Goal: Task Accomplishment & Management: Manage account settings

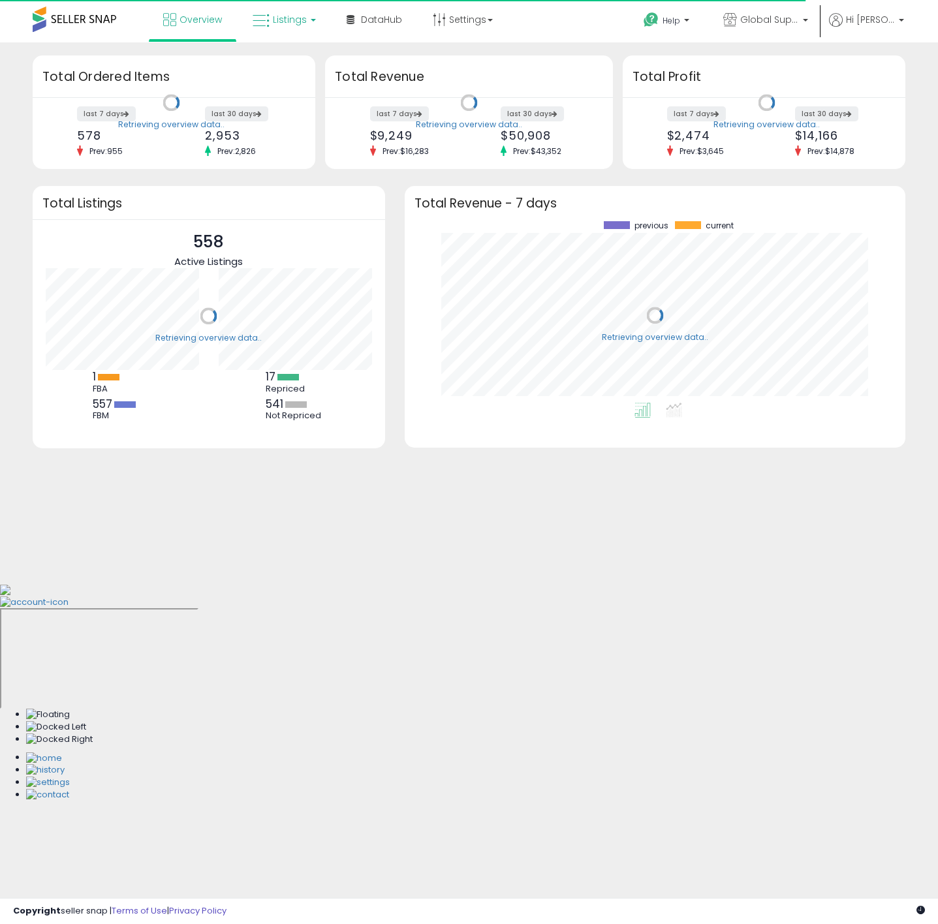
click at [280, 16] on span "Listings" at bounding box center [290, 19] width 34 height 13
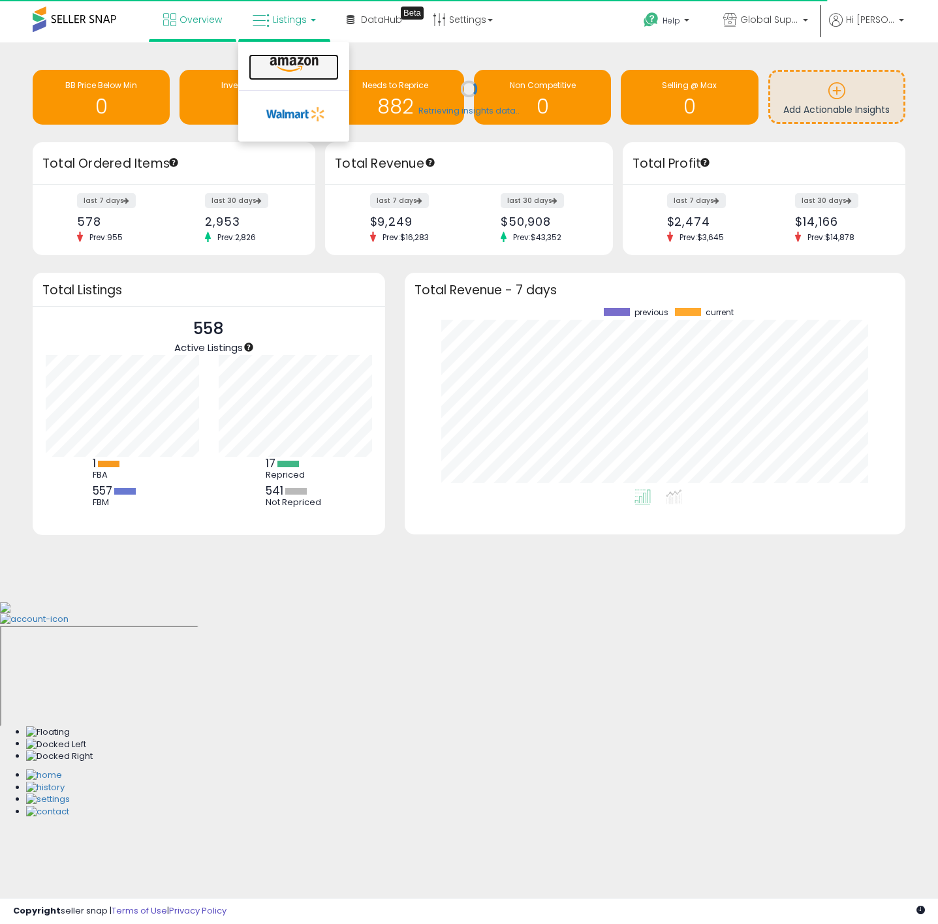
click at [277, 61] on icon at bounding box center [294, 64] width 57 height 17
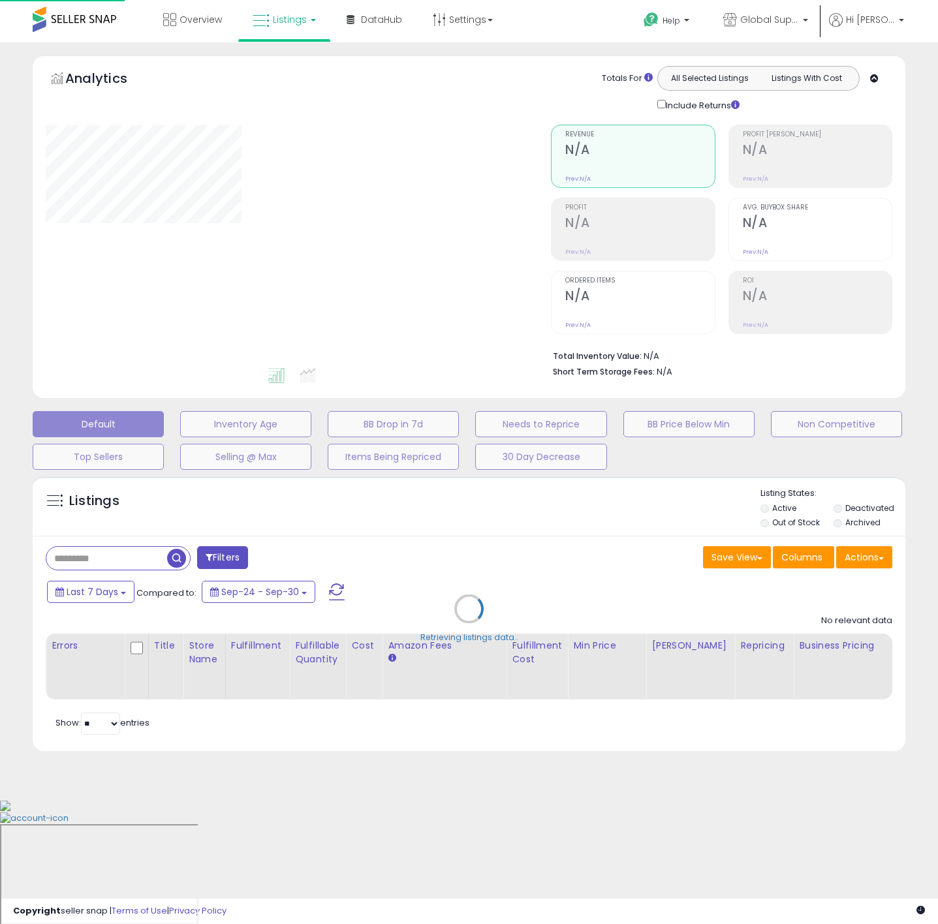
click at [285, 32] on link "Listings" at bounding box center [284, 19] width 83 height 39
click at [486, 217] on div at bounding box center [289, 246] width 486 height 242
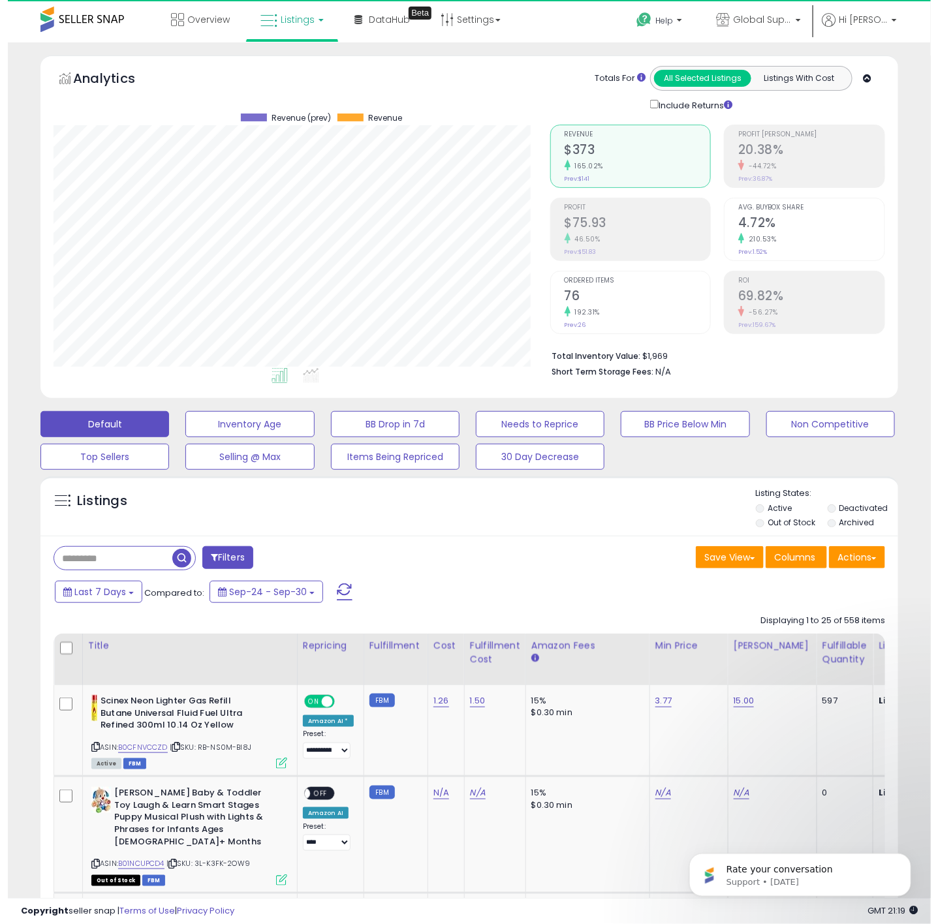
scroll to position [268, 497]
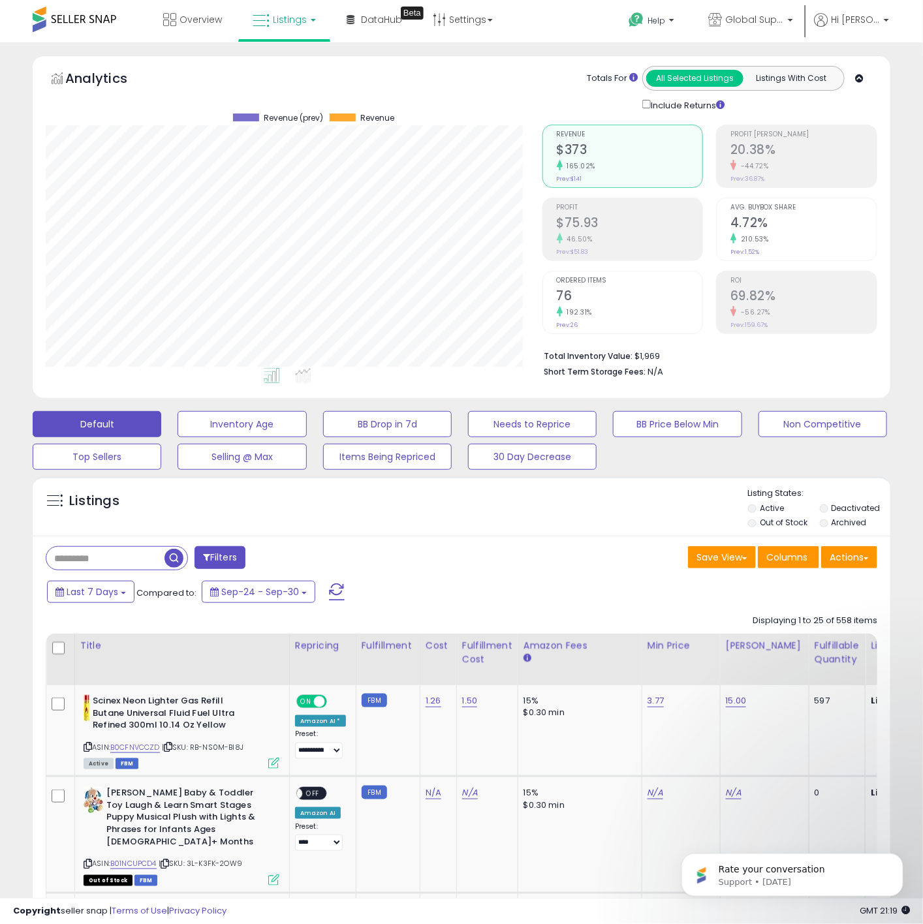
click at [128, 552] on input "text" at bounding box center [105, 558] width 118 height 23
paste input "**********"
type input "**********"
click at [251, 566] on span "button" at bounding box center [254, 558] width 19 height 19
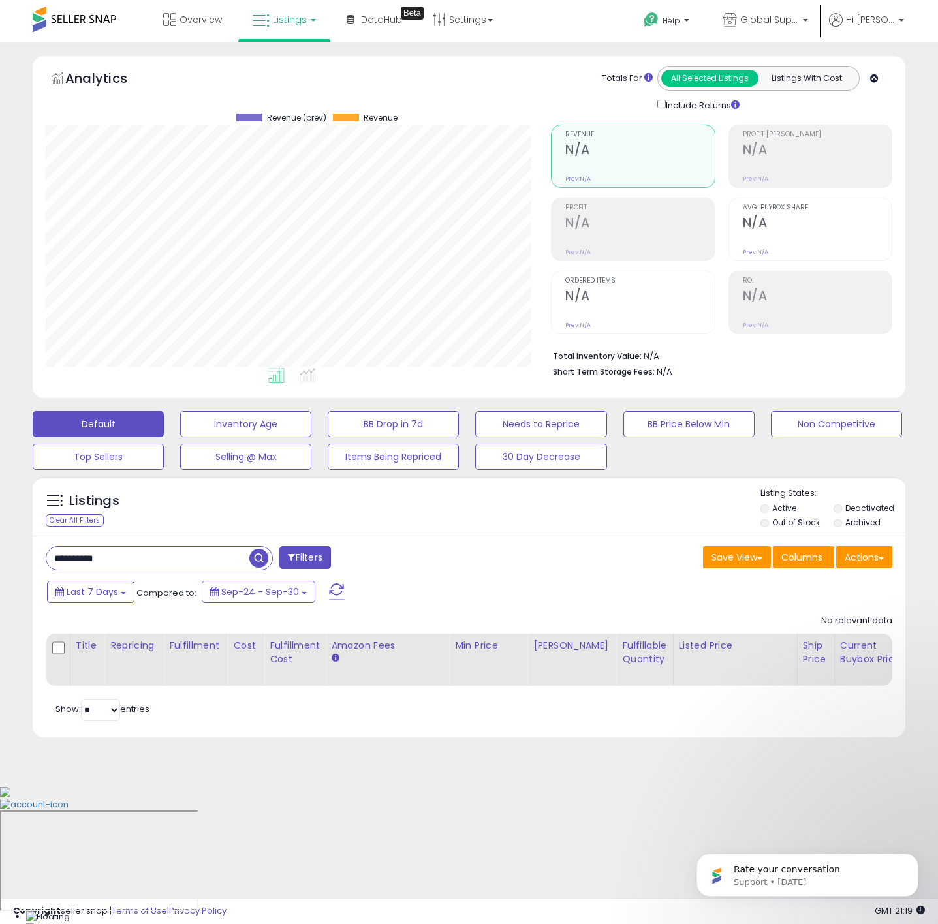
scroll to position [268, 505]
click at [292, 567] on button "Filters" at bounding box center [304, 557] width 51 height 23
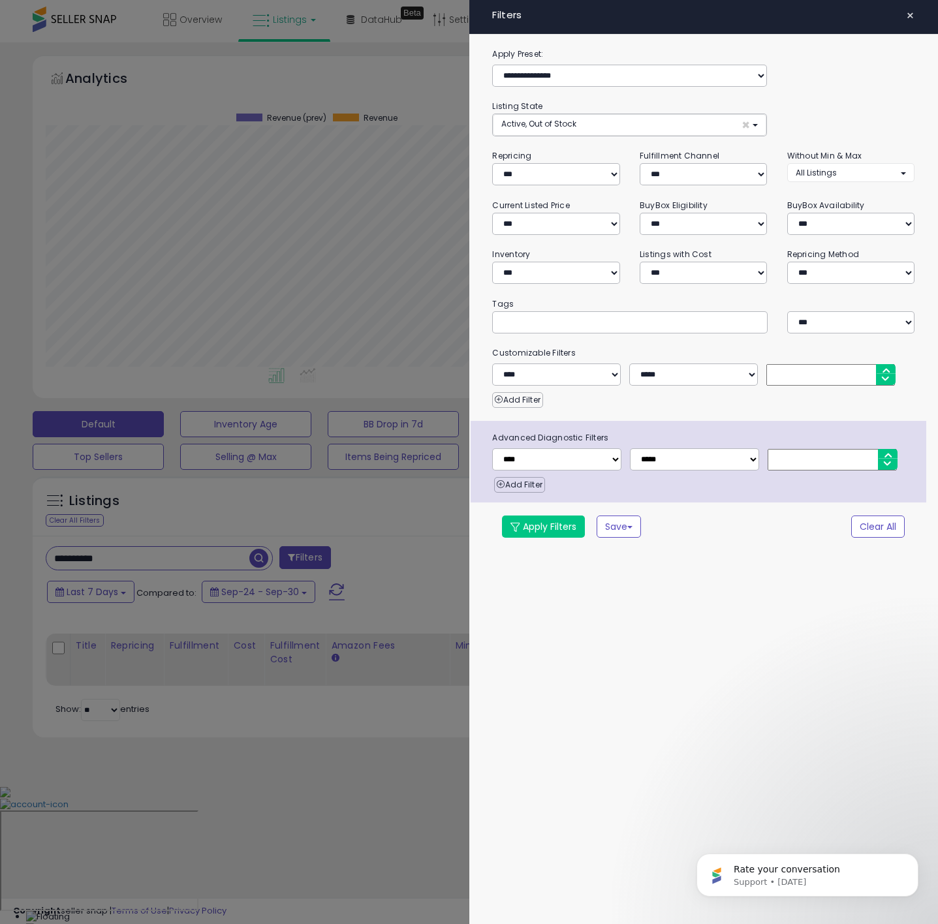
click at [576, 142] on div "**********" at bounding box center [703, 298] width 469 height 503
click at [576, 133] on button "Active, Out of Stock ×" at bounding box center [629, 125] width 273 height 22
select select "**********"
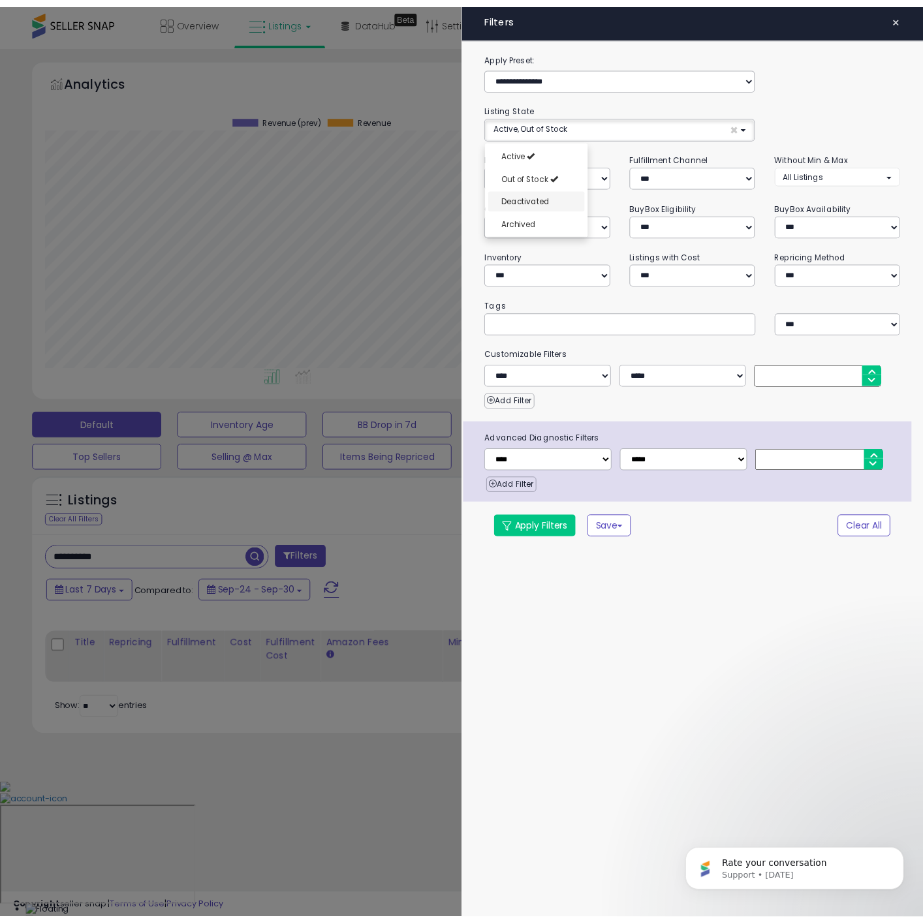
scroll to position [10, 0]
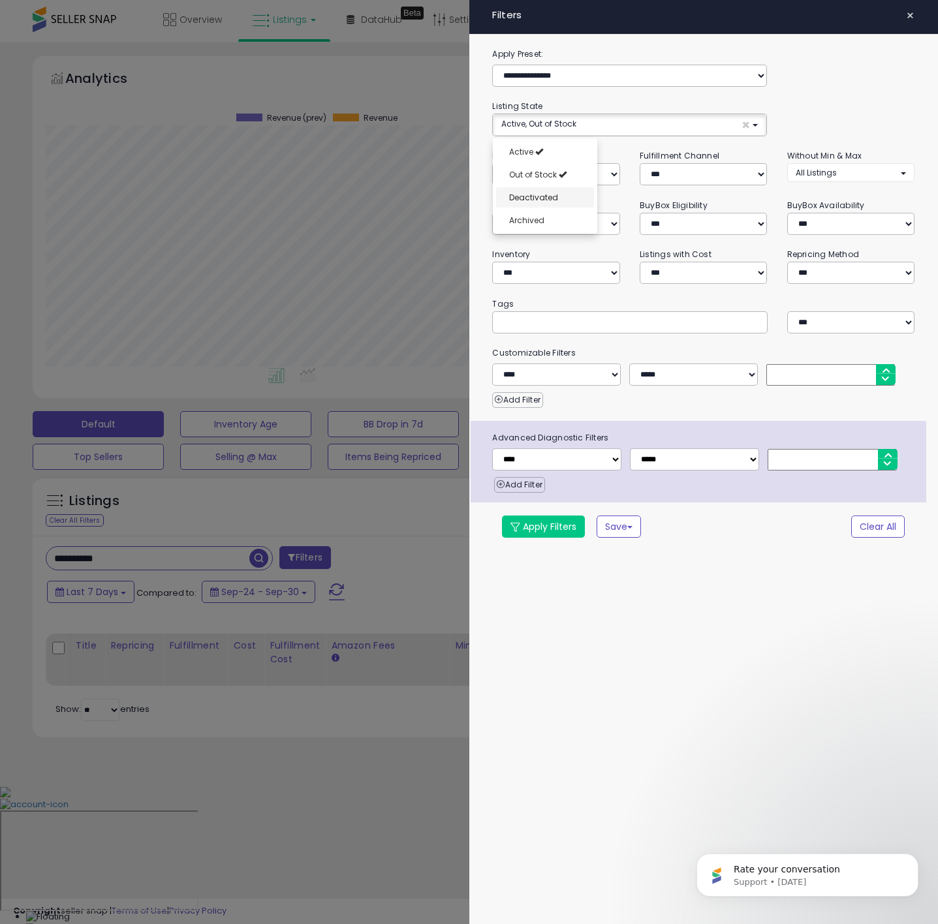
click at [552, 202] on span "Deactivated" at bounding box center [533, 197] width 49 height 11
click at [785, 825] on div "Rate your conversation Support • 5w ago" at bounding box center [807, 815] width 240 height 163
click at [550, 531] on button "Apply Filters" at bounding box center [543, 527] width 83 height 22
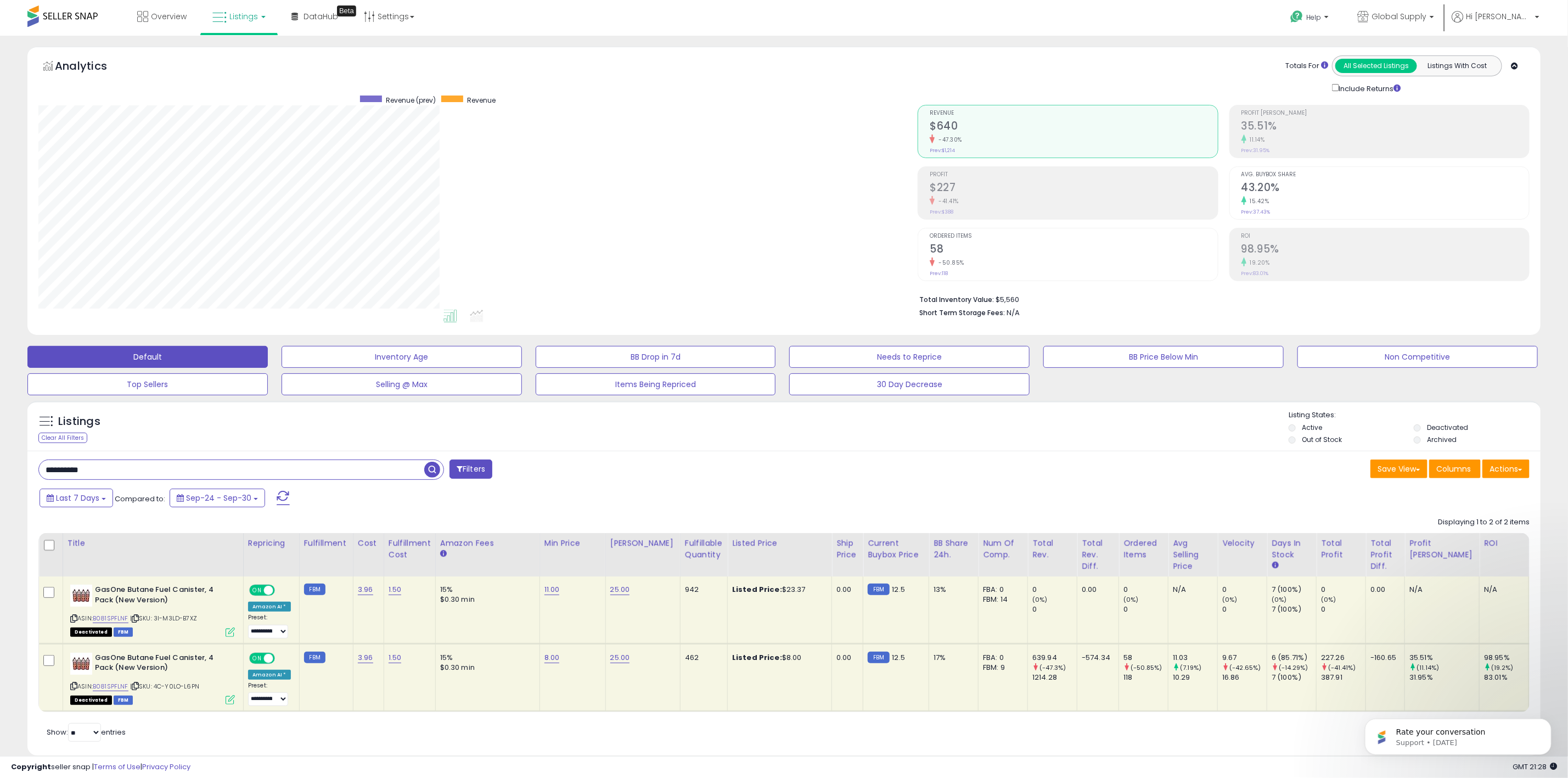
scroll to position [225, 879]
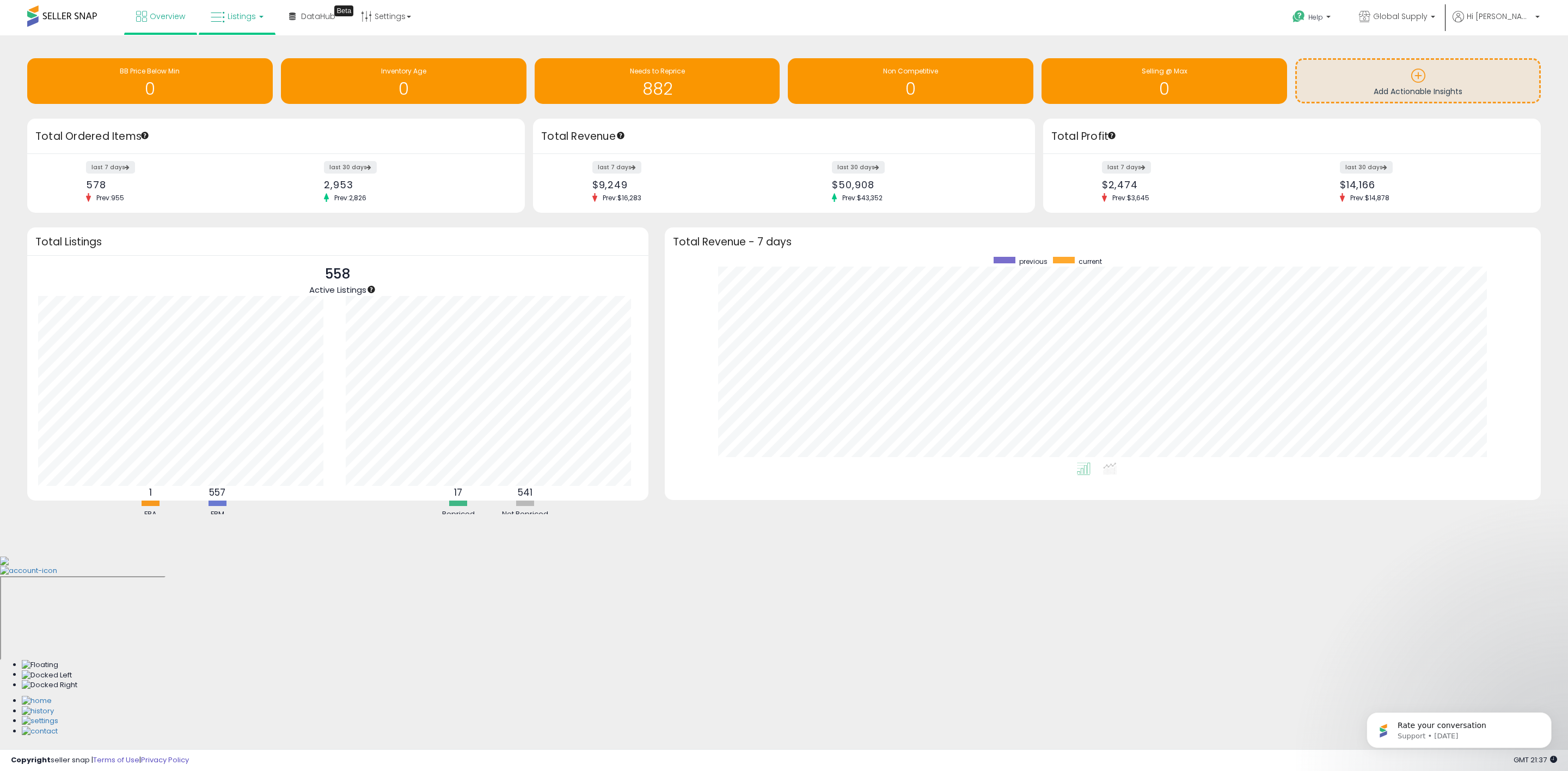
click at [250, 3] on link "Listings" at bounding box center [237, 16] width 69 height 33
click at [257, 42] on li at bounding box center [245, 56] width 92 height 38
click at [232, 27] on link "Listings" at bounding box center [237, 16] width 69 height 33
click at [245, 56] on icon at bounding box center [245, 53] width 48 height 14
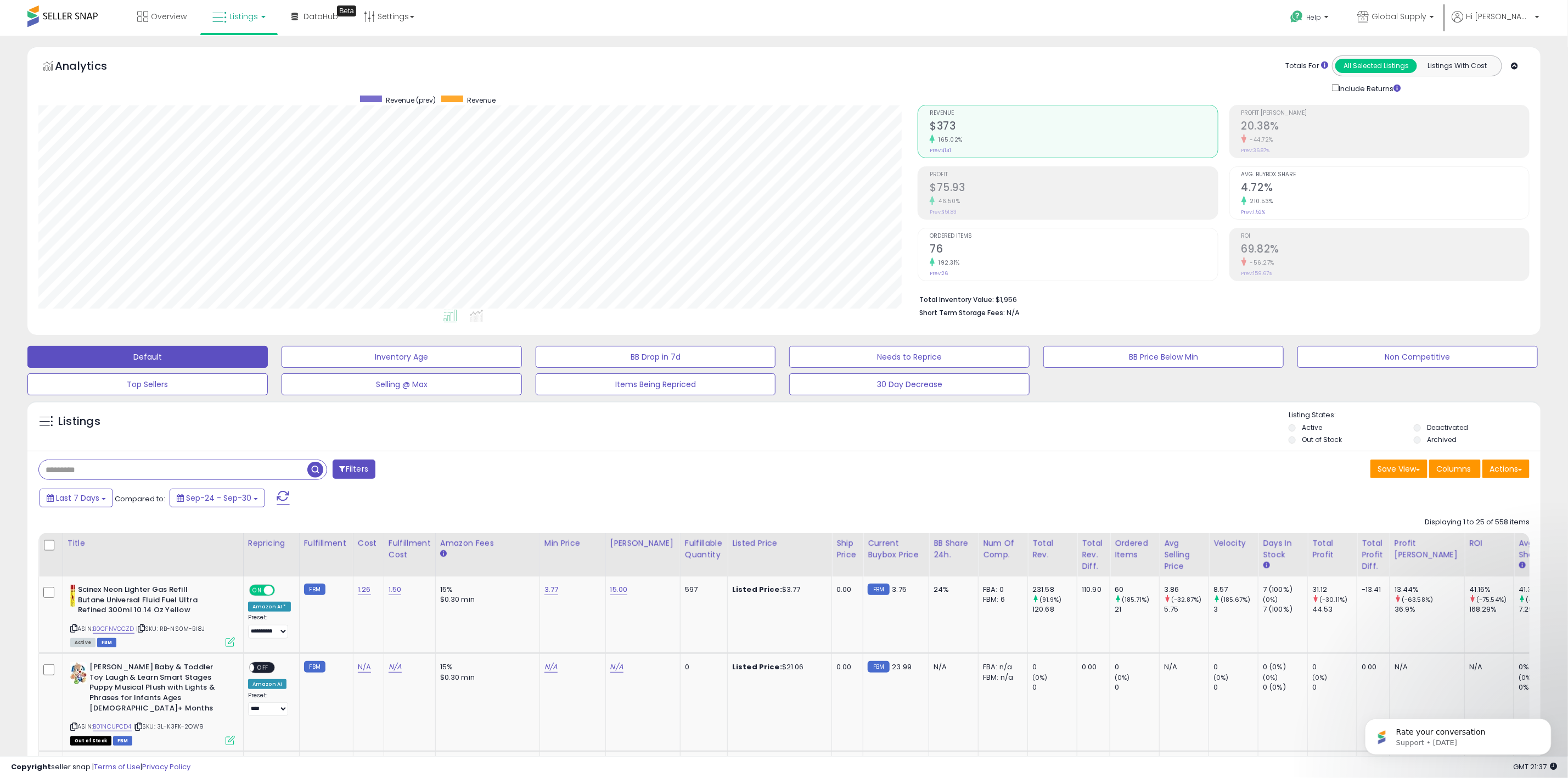
click at [211, 471] on input "text" at bounding box center [172, 469] width 268 height 19
click at [459, 477] on button "Filters" at bounding box center [471, 468] width 43 height 19
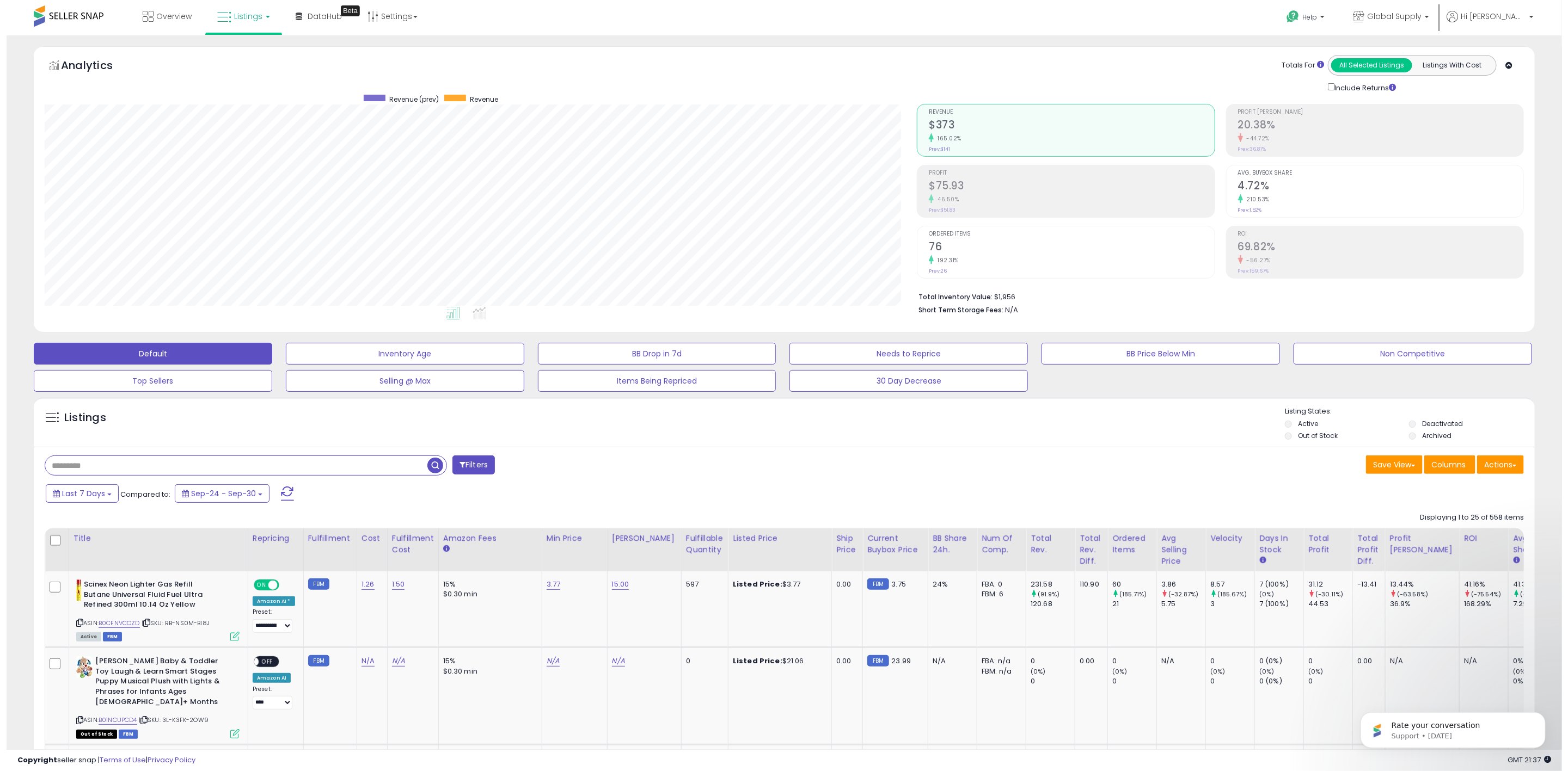
scroll to position [223, 881]
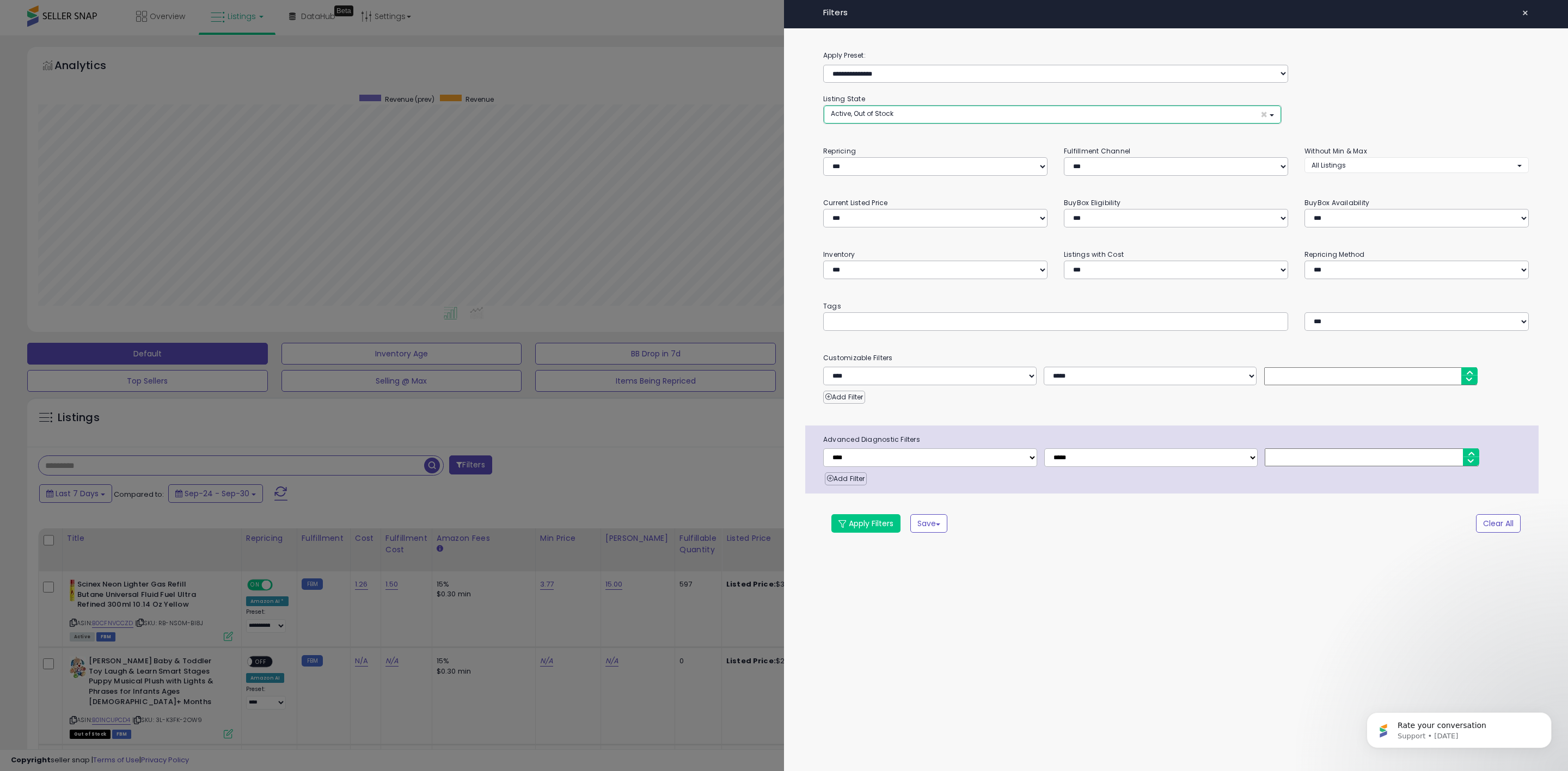
click at [942, 120] on button "Active, Out of Stock ×" at bounding box center [1053, 115] width 457 height 18
select select "**********"
click at [881, 155] on link "Out of Stock" at bounding box center [867, 156] width 82 height 17
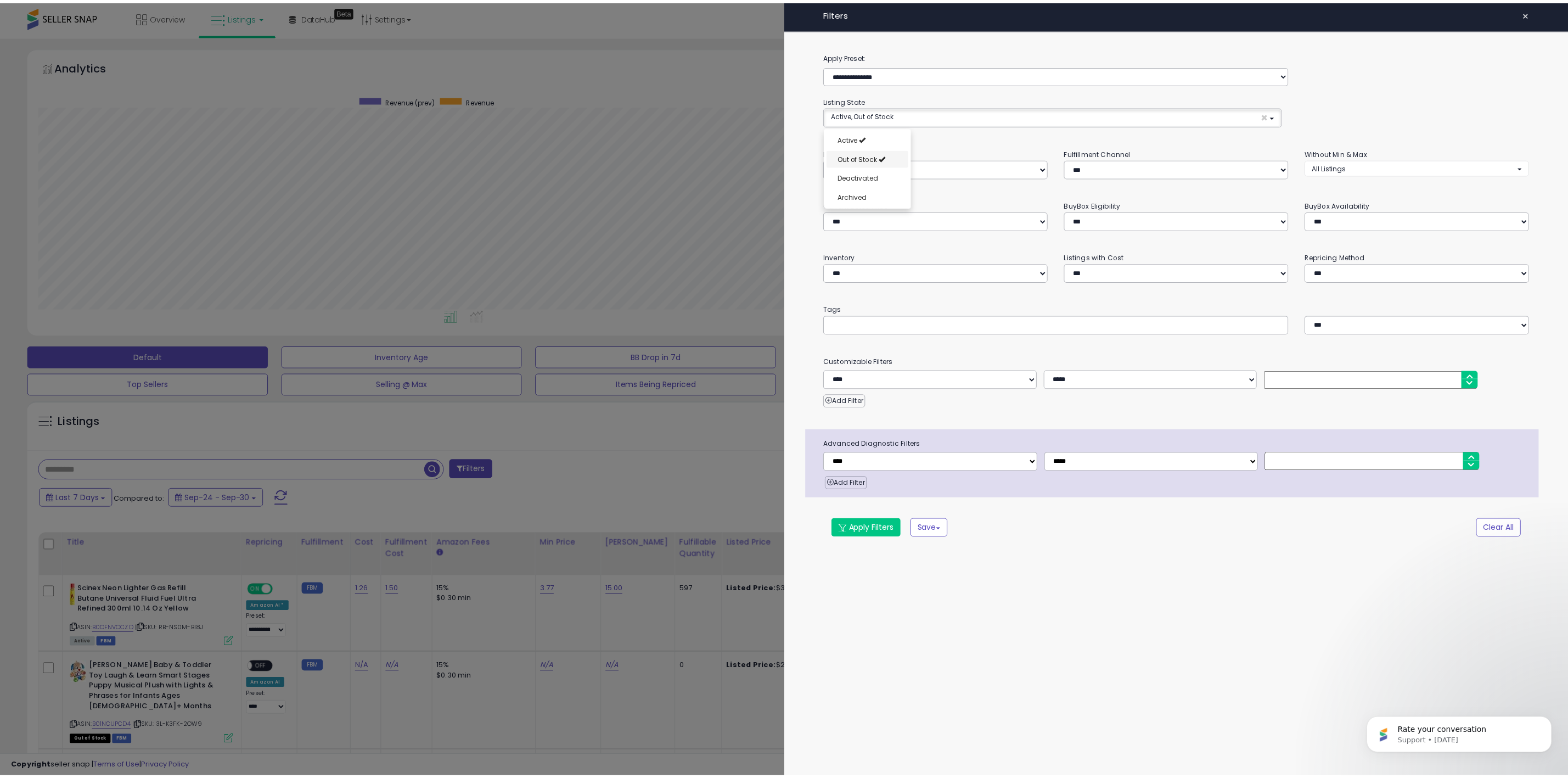
scroll to position [8, 0]
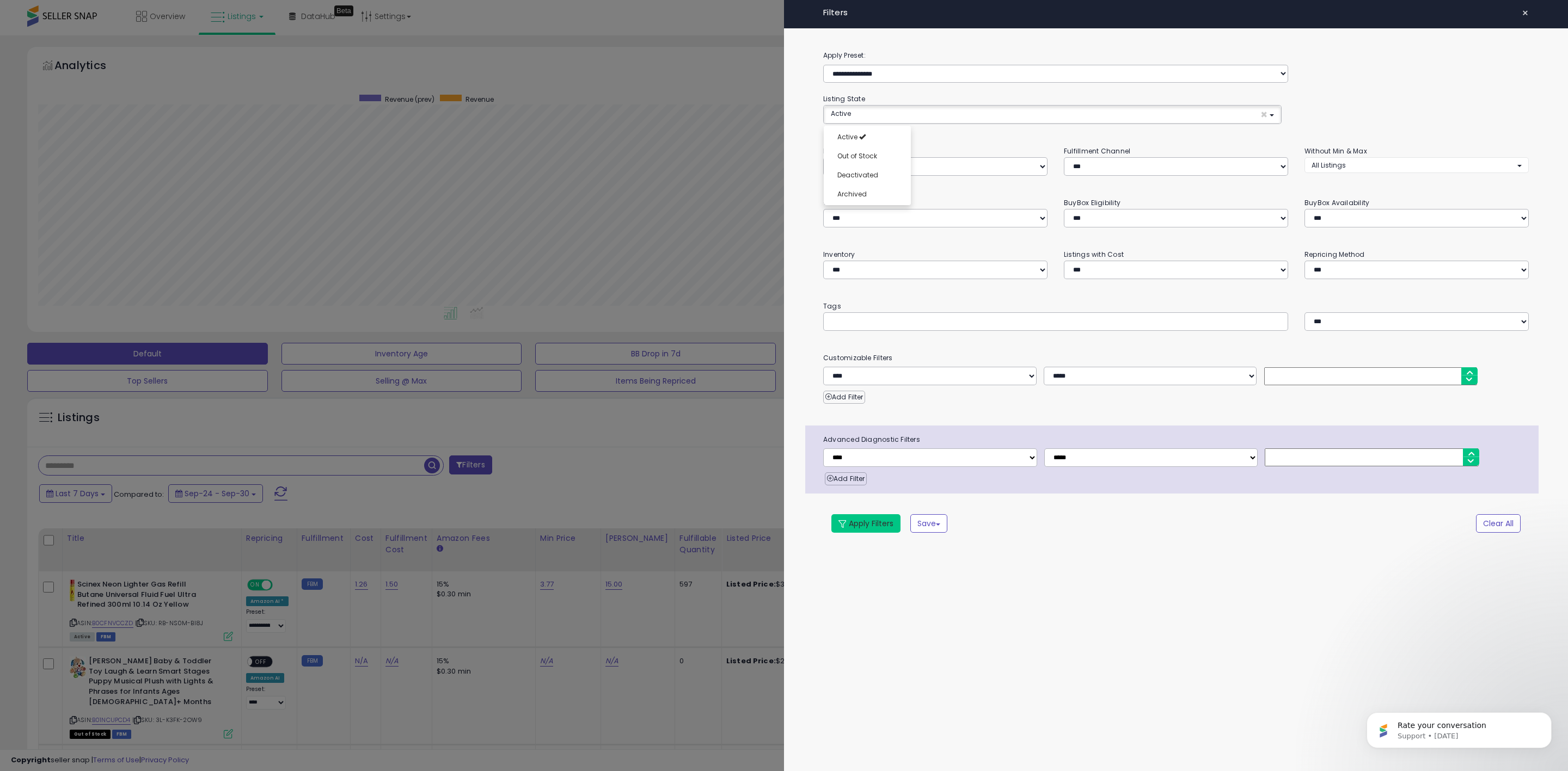
click at [876, 526] on button "Apply Filters" at bounding box center [866, 523] width 69 height 18
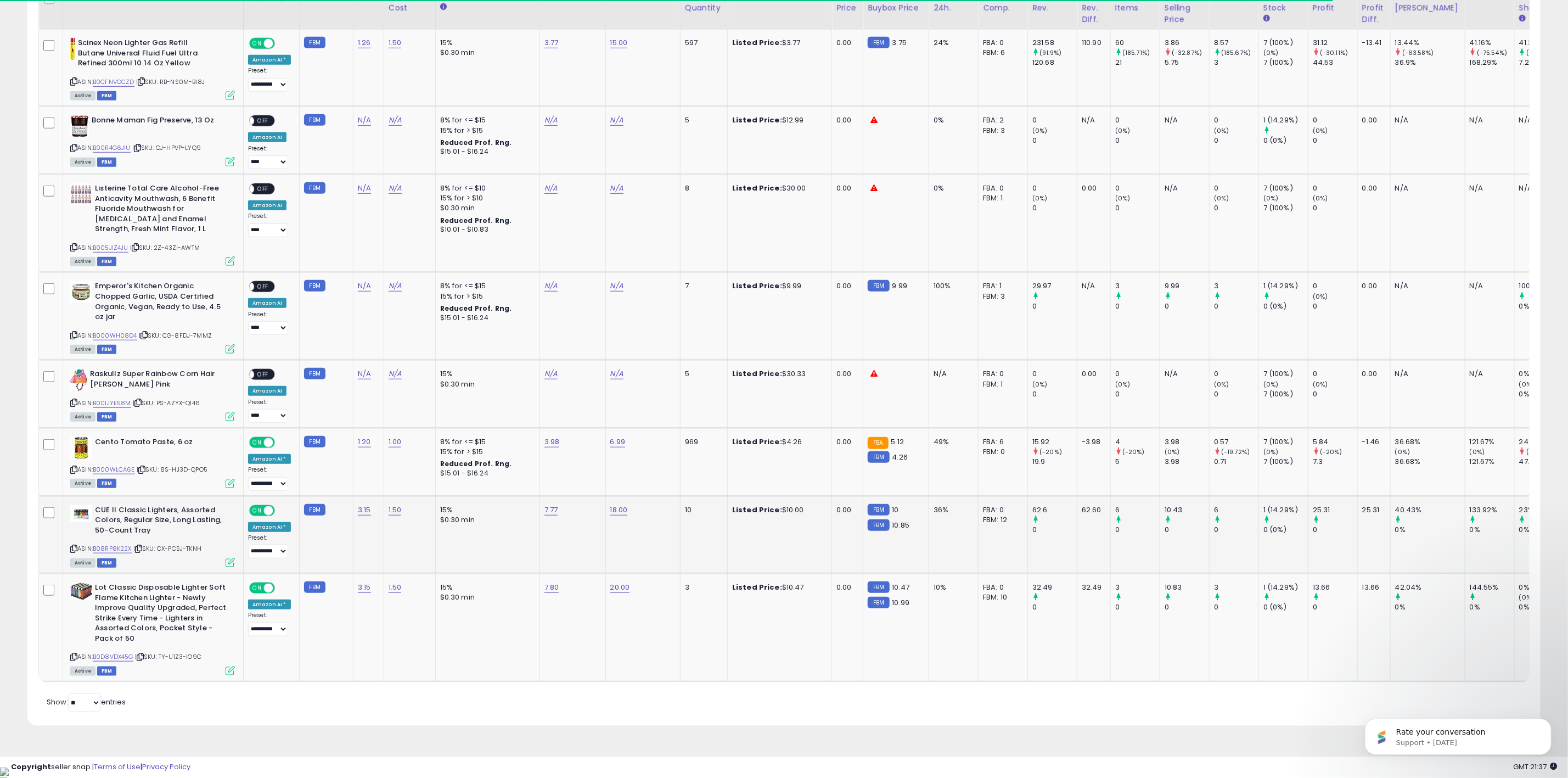
scroll to position [553, 0]
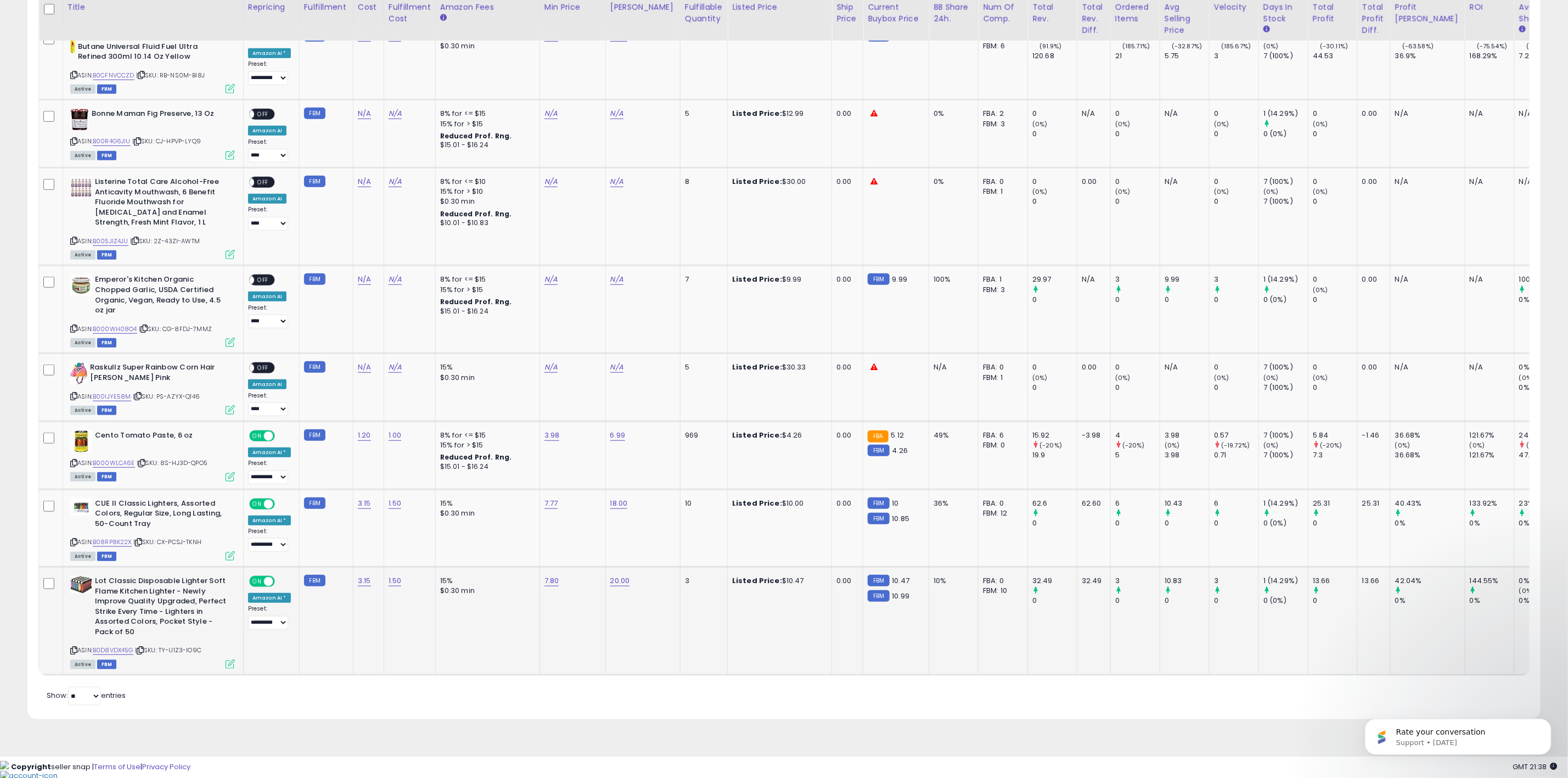
click at [123, 649] on div "ASIN: B0D8VDX45G | SKU: TY-U1Z3-IO9C Active FBM" at bounding box center [153, 622] width 165 height 92
click at [124, 653] on link "B0D8VDX45G" at bounding box center [113, 650] width 40 height 9
click at [115, 544] on link "B08RP8K22X" at bounding box center [112, 542] width 39 height 9
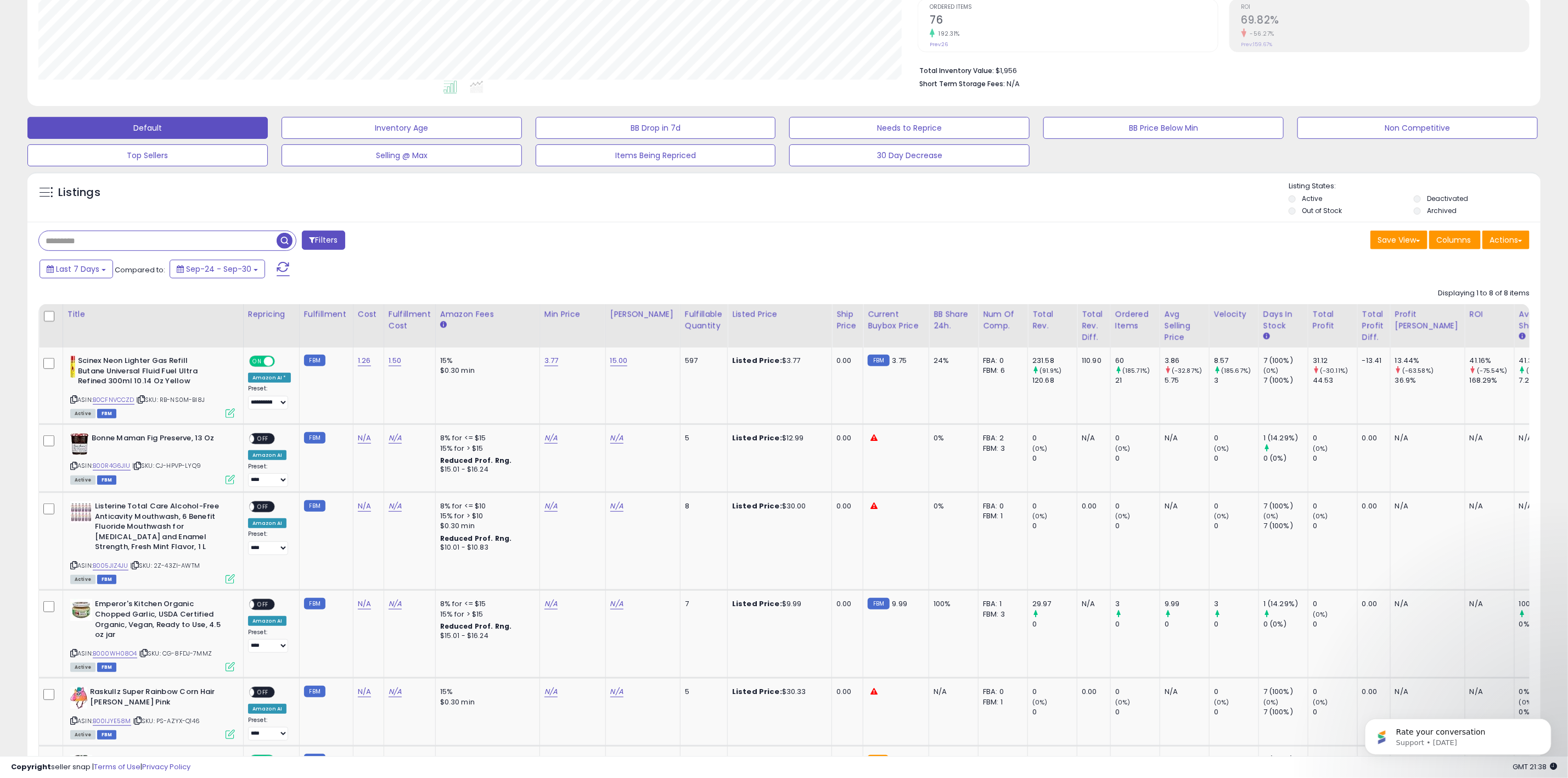
scroll to position [247, 0]
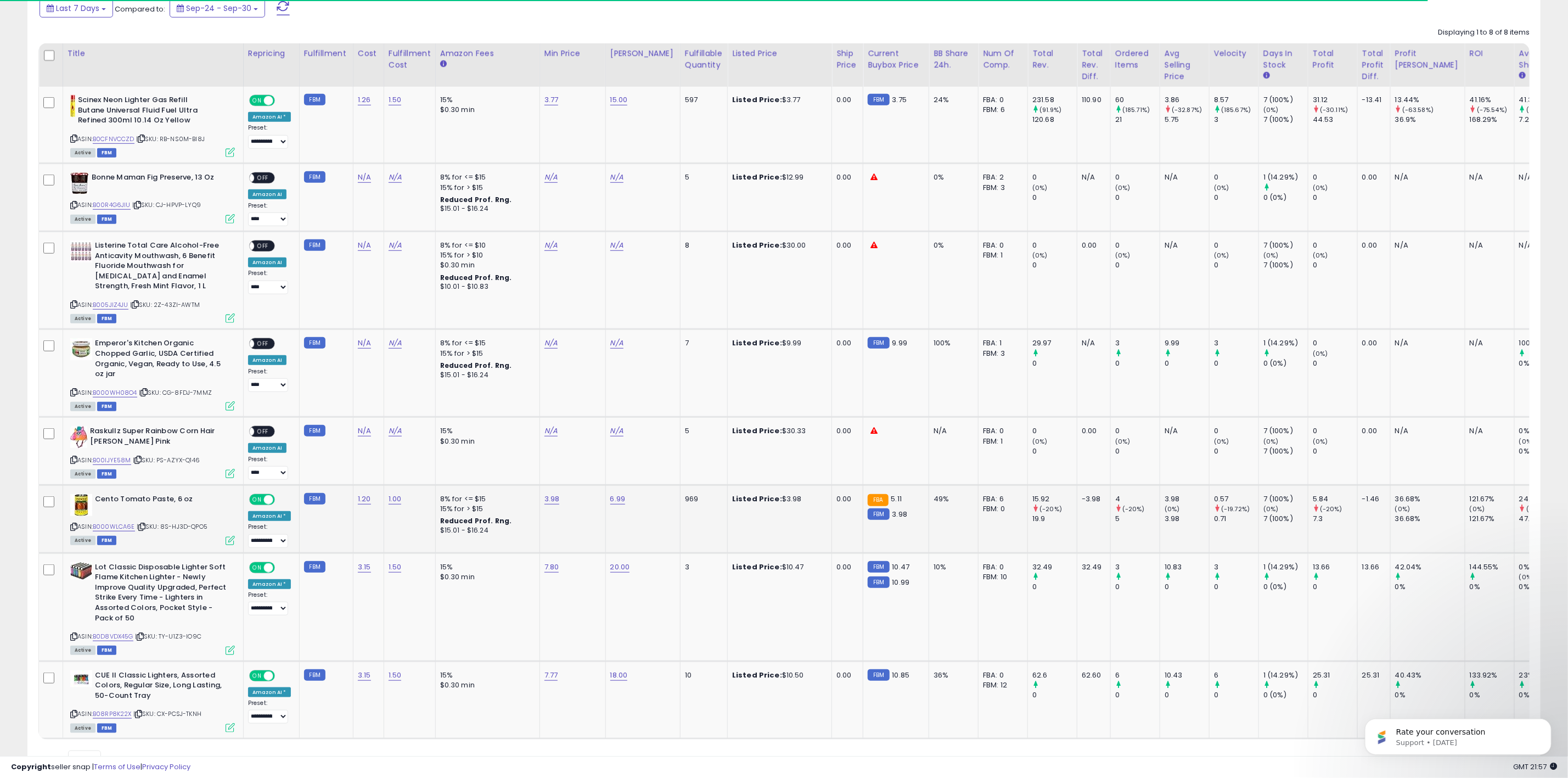
scroll to position [553, 0]
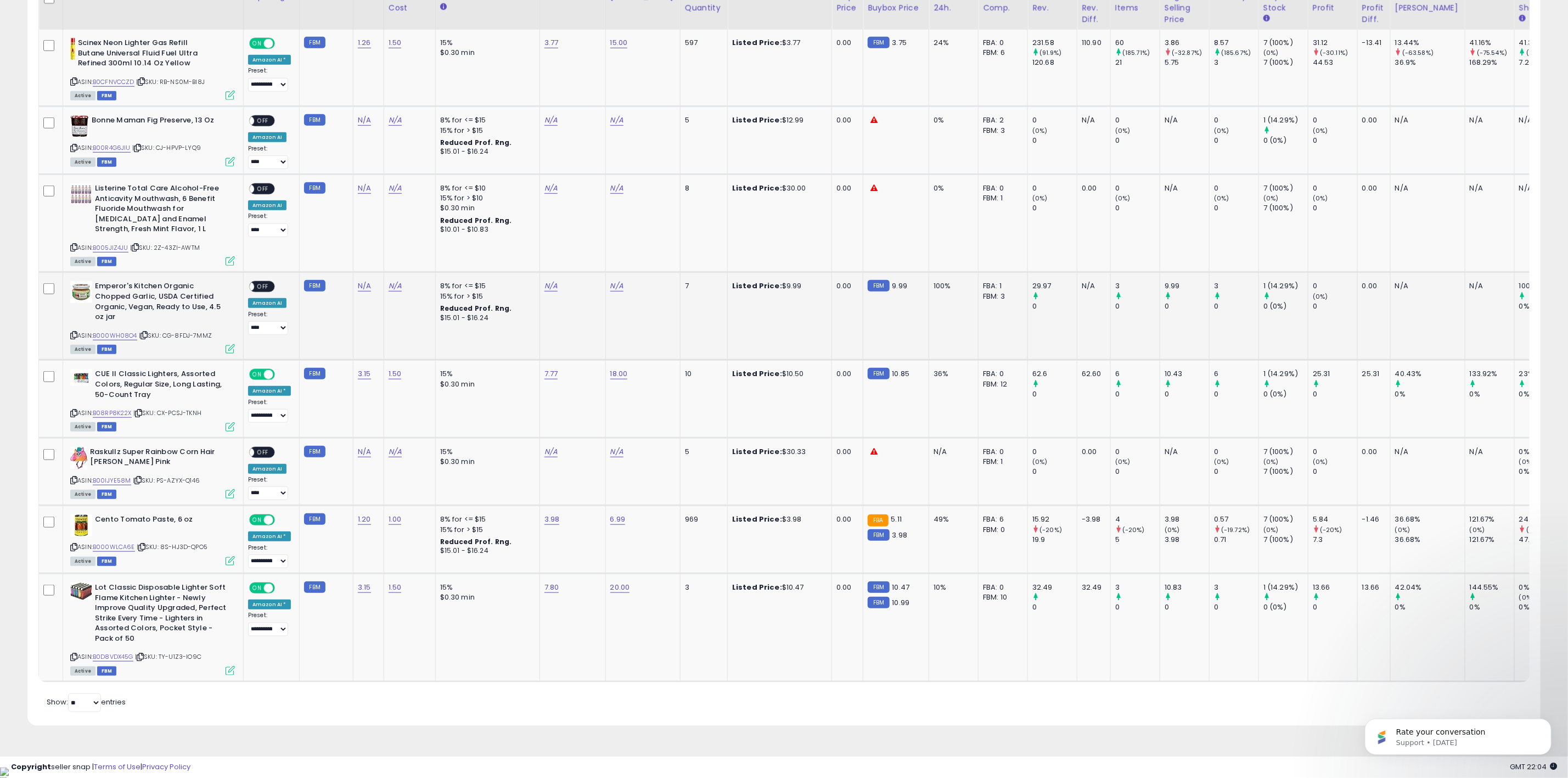
scroll to position [553, 0]
